Goal: Information Seeking & Learning: Check status

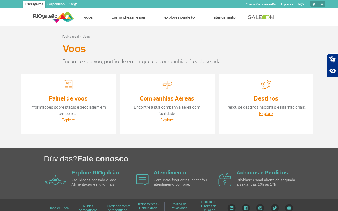
click at [71, 119] on link "Explore" at bounding box center [67, 120] width 13 height 5
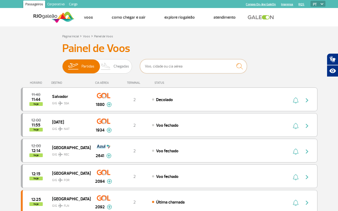
click at [165, 64] on input "text" at bounding box center [193, 66] width 107 height 14
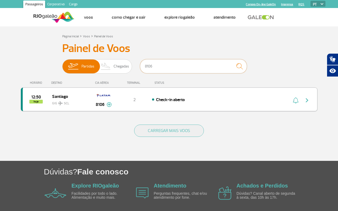
type input "8106"
click at [197, 99] on div "Check-in aberto" at bounding box center [211, 100] width 118 height 6
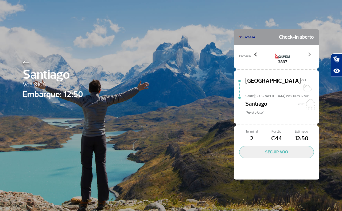
click at [253, 55] on span at bounding box center [255, 54] width 5 height 5
click at [307, 56] on span at bounding box center [309, 54] width 5 height 5
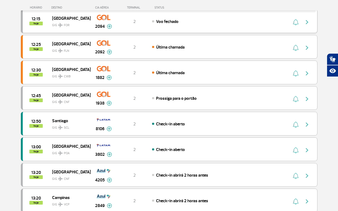
scroll to position [160, 0]
click at [257, 118] on div "12:50 hoje Santiago GIG SCL 8106 2 Check-in aberto Parcerias: Quantas Airlines …" at bounding box center [169, 124] width 297 height 24
